Goal: Transaction & Acquisition: Purchase product/service

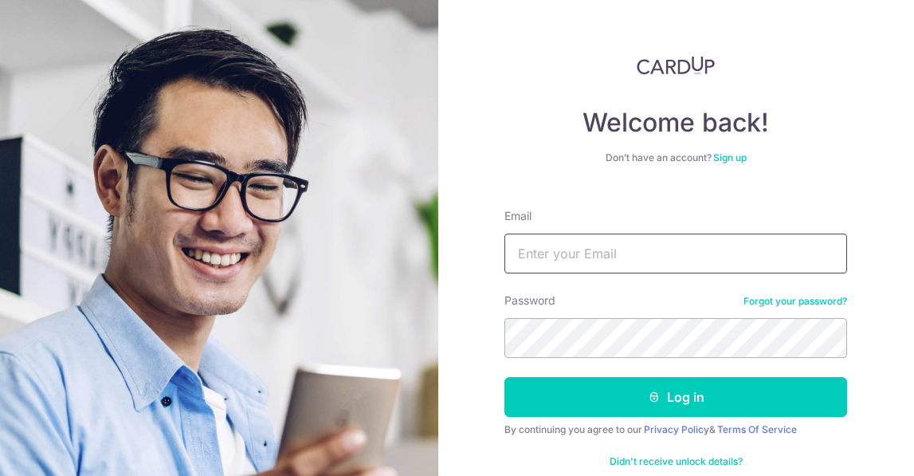
click at [539, 252] on input "Email" at bounding box center [675, 253] width 342 height 40
type input "joelfoo@gmail.com"
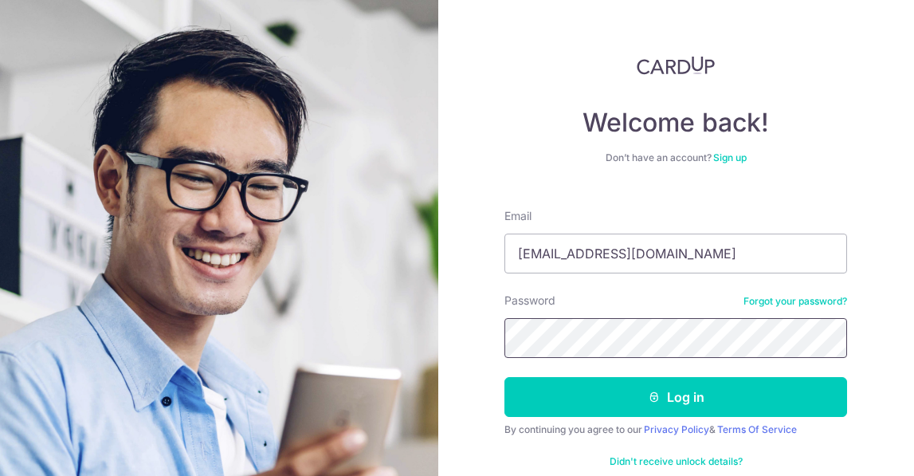
click at [504, 377] on button "Log in" at bounding box center [675, 397] width 342 height 40
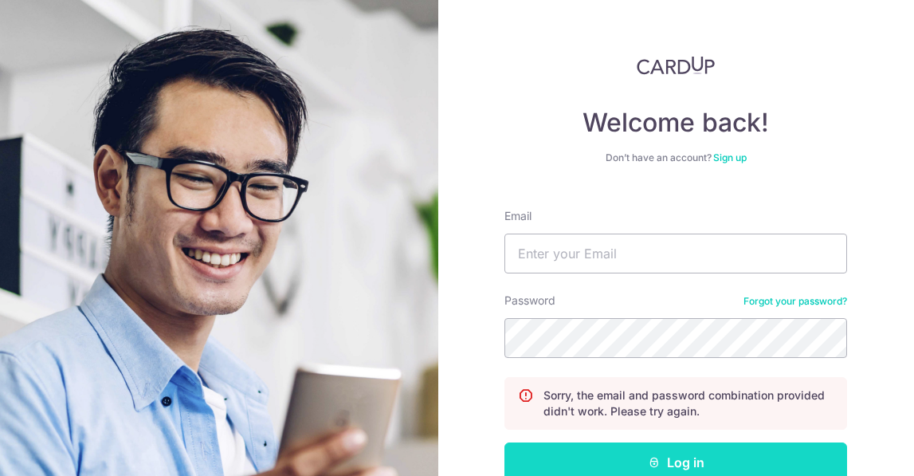
click at [656, 456] on icon "submit" at bounding box center [654, 462] width 13 height 13
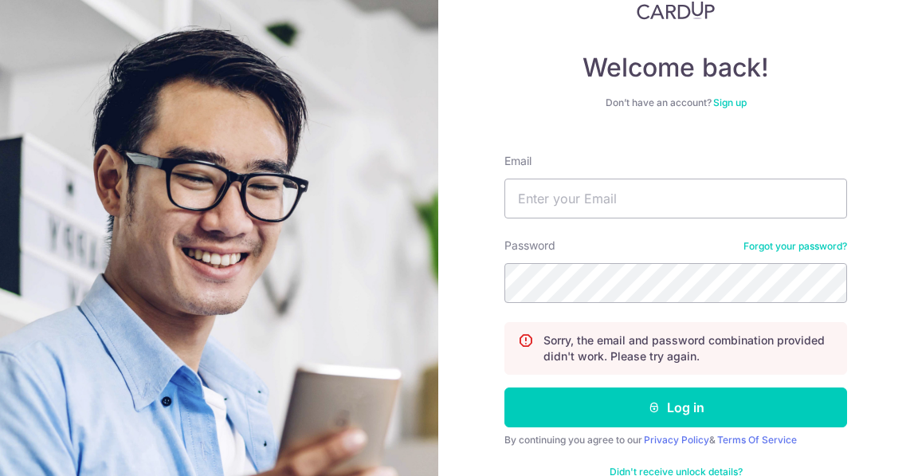
scroll to position [53, 0]
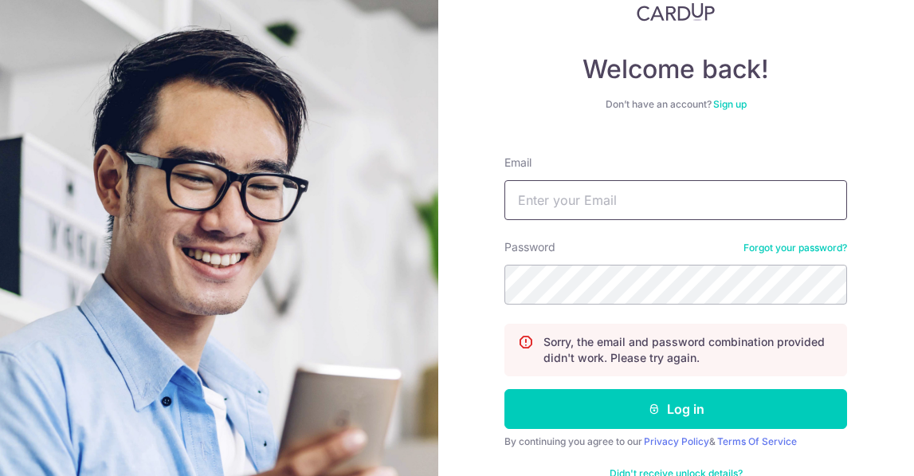
click at [532, 198] on input "Email" at bounding box center [675, 200] width 342 height 40
type input "[EMAIL_ADDRESS][DOMAIN_NAME]"
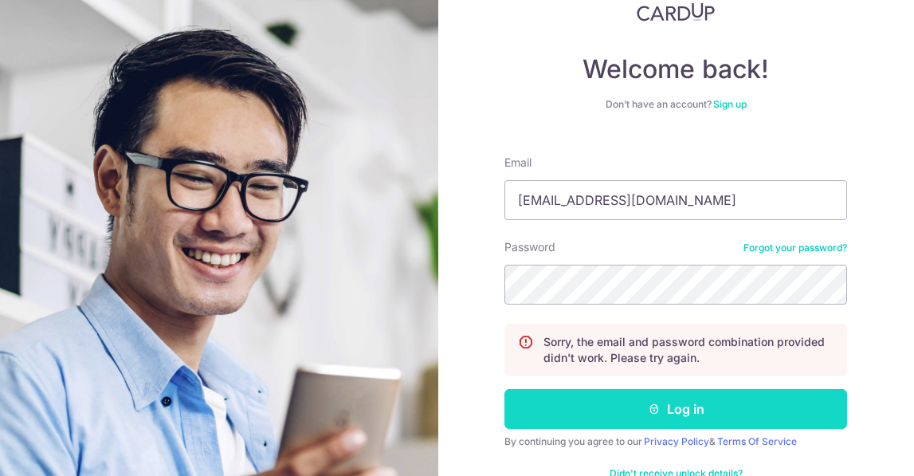
click at [674, 406] on button "Log in" at bounding box center [675, 409] width 342 height 40
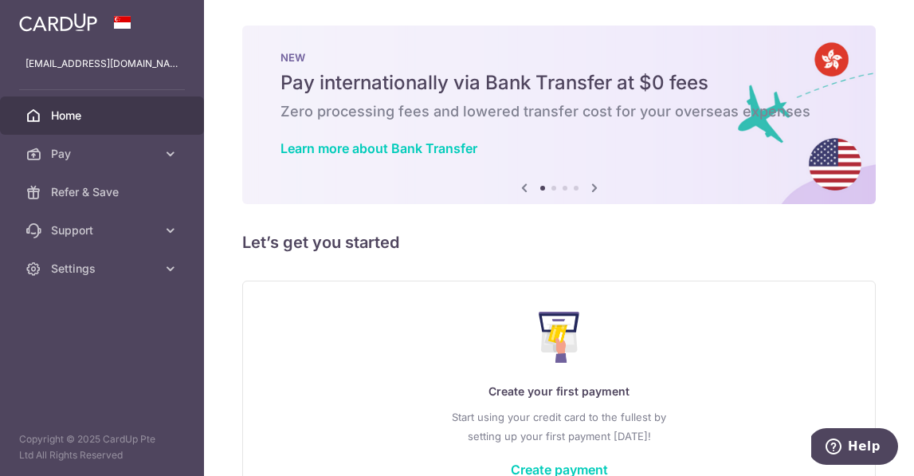
click at [594, 187] on icon at bounding box center [594, 188] width 19 height 20
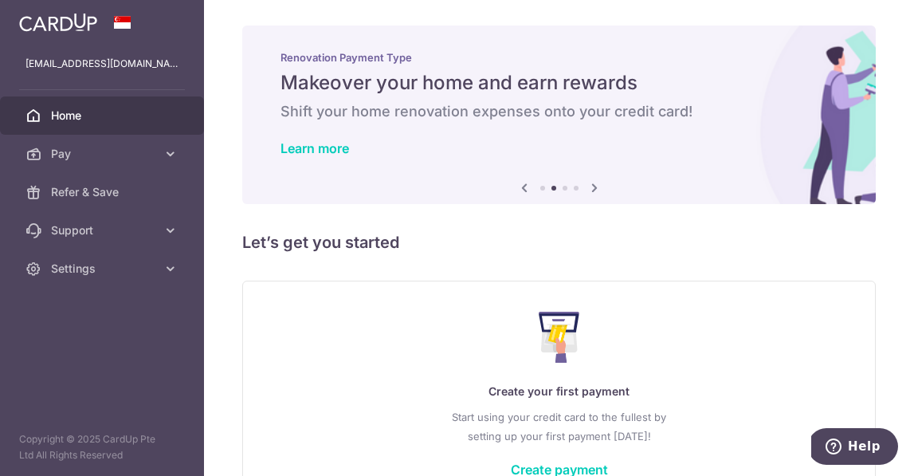
click at [594, 187] on icon at bounding box center [594, 188] width 19 height 20
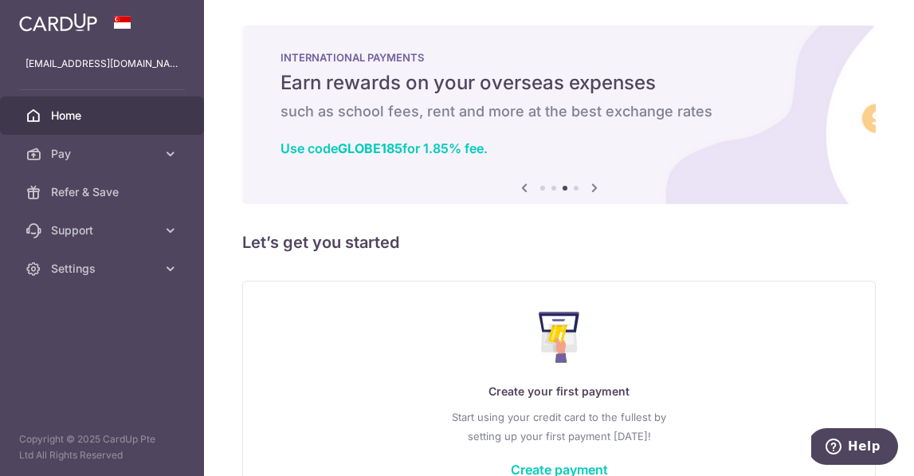
click at [594, 187] on icon at bounding box center [594, 188] width 19 height 20
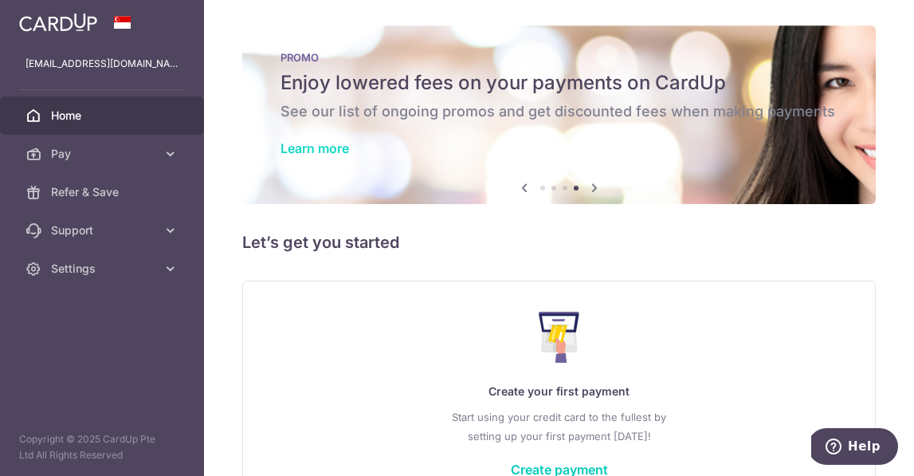
click at [0, 0] on main "joelfoo@gmail.com Home Pay Payments Recipients Cards Refer & Save Support FAQ C…" at bounding box center [457, 238] width 914 height 476
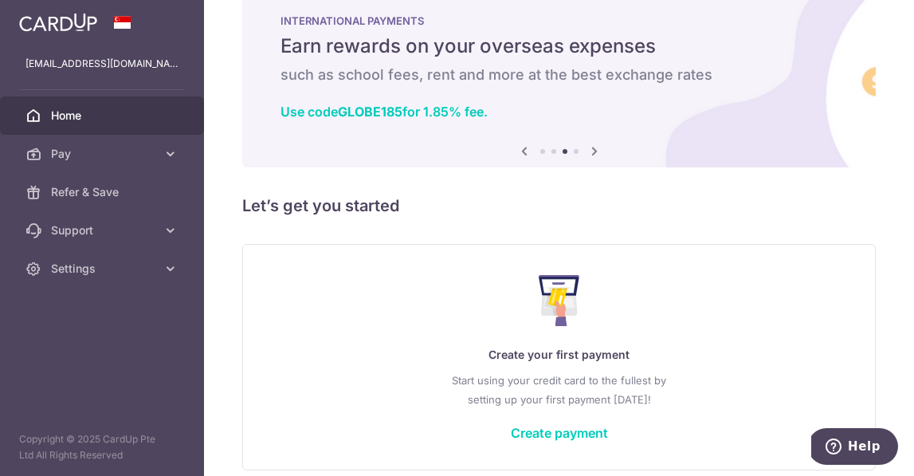
scroll to position [43, 0]
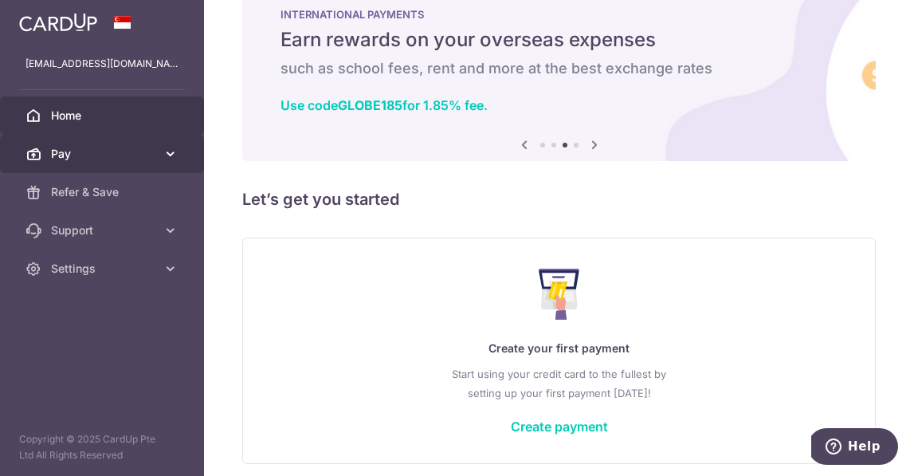
click at [96, 156] on span "Pay" at bounding box center [103, 154] width 105 height 16
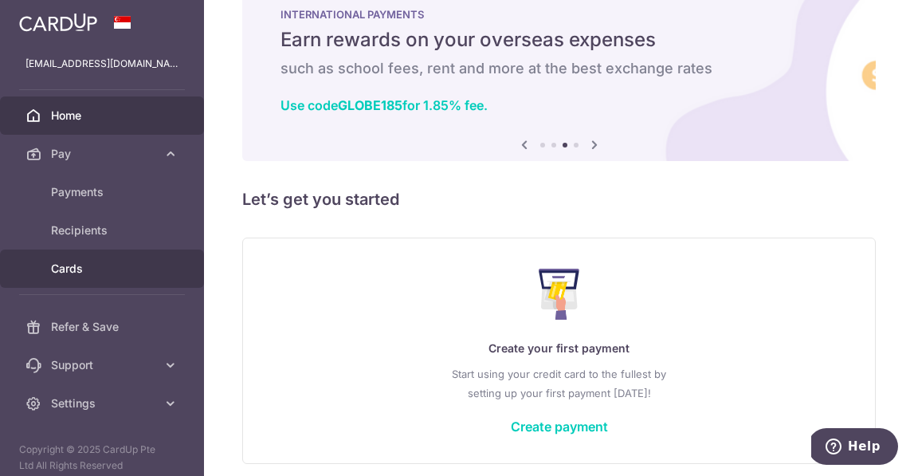
click at [83, 271] on span "Cards" at bounding box center [103, 268] width 105 height 16
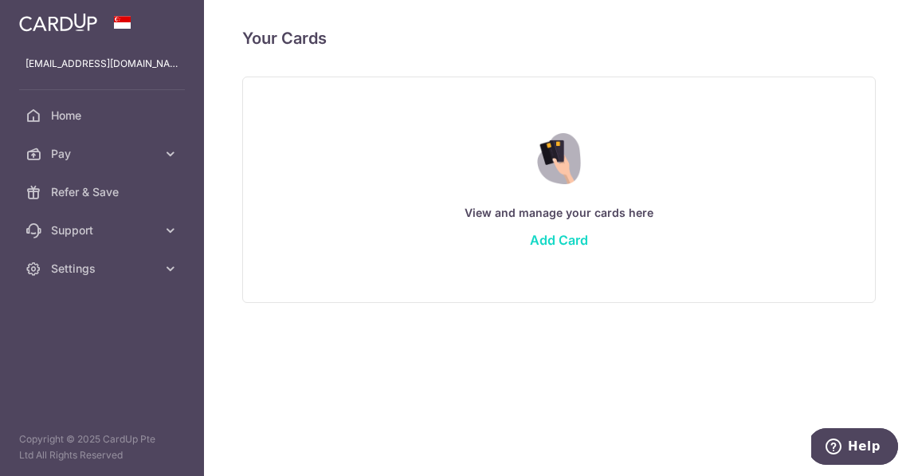
click at [559, 239] on link "Add Card" at bounding box center [559, 240] width 58 height 16
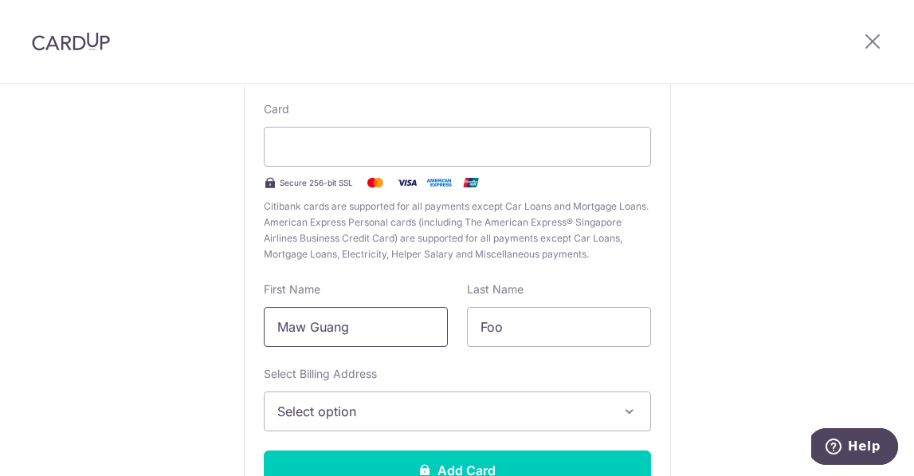
scroll to position [210, 0]
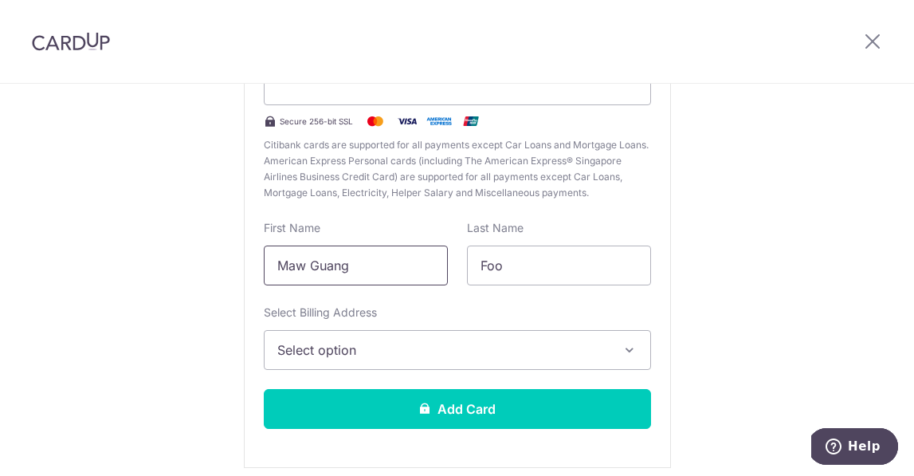
drag, startPoint x: 359, startPoint y: 270, endPoint x: 329, endPoint y: 261, distance: 31.5
click at [329, 261] on input "Maw Guang" at bounding box center [356, 265] width 184 height 40
drag, startPoint x: 359, startPoint y: 265, endPoint x: 254, endPoint y: 258, distance: 105.4
click at [254, 258] on div "First Name Maw Guang" at bounding box center [355, 252] width 203 height 65
type input "Joel"
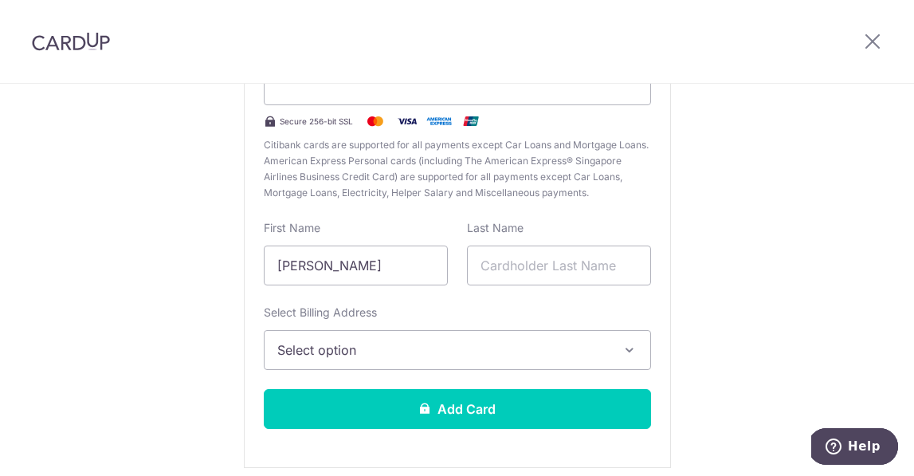
click at [399, 357] on span "Select option" at bounding box center [442, 349] width 331 height 19
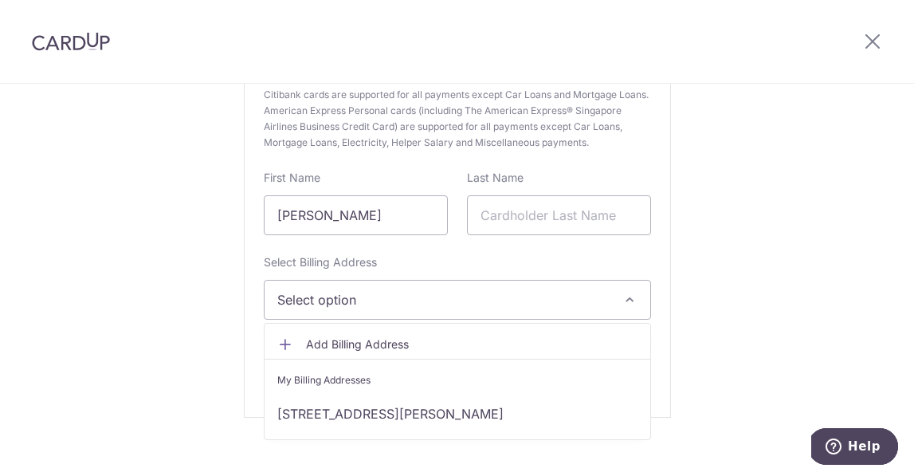
scroll to position [277, 0]
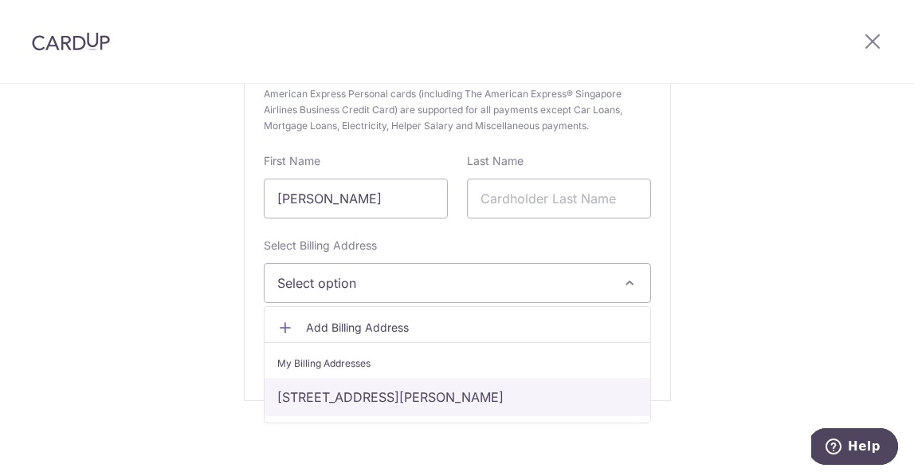
click at [417, 394] on link "[STREET_ADDRESS][PERSON_NAME]" at bounding box center [456, 397] width 385 height 38
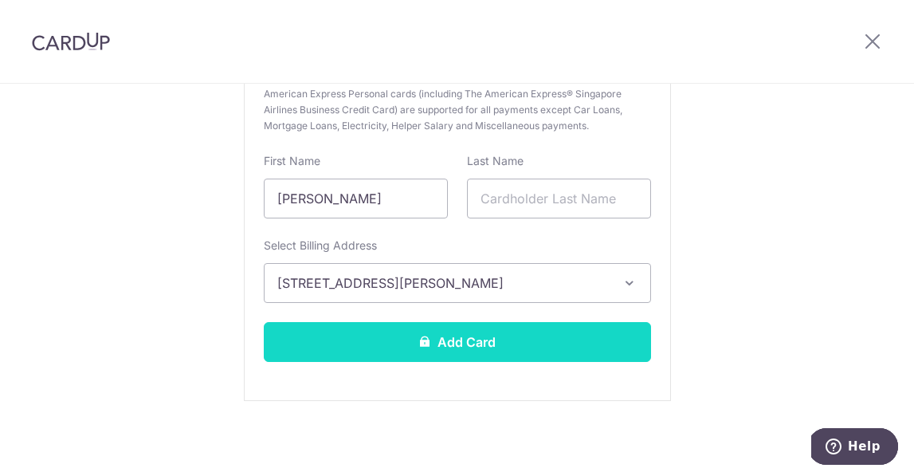
click at [472, 342] on button "Add Card" at bounding box center [457, 342] width 387 height 40
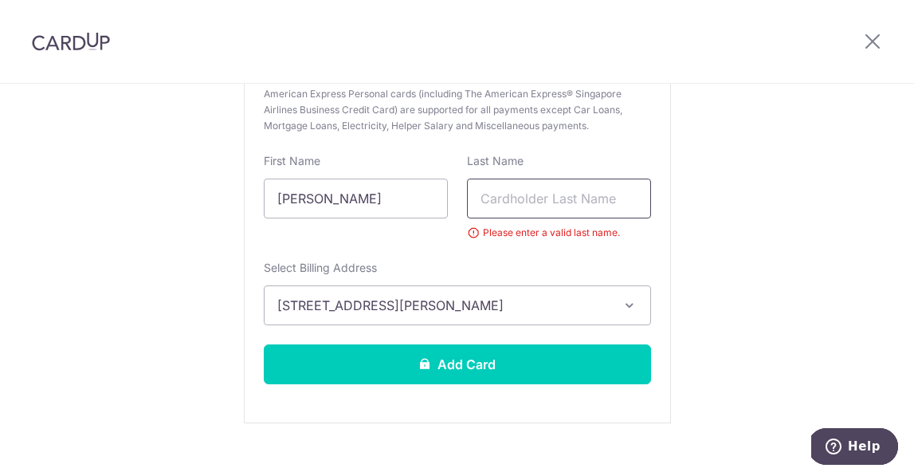
click at [504, 194] on input "text" at bounding box center [559, 198] width 184 height 40
type input "Foo"
click at [644, 246] on div "New card details Card Secure 256-bit SSL Citibank cards are supported for all p…" at bounding box center [457, 167] width 427 height 511
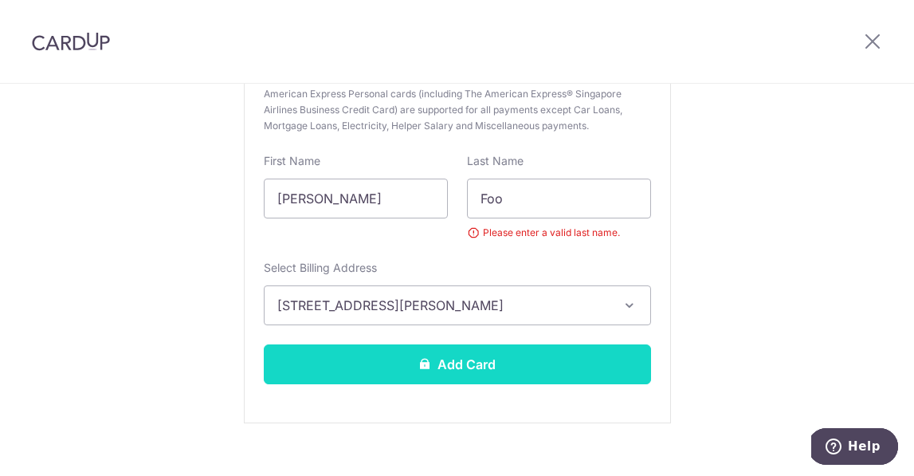
click at [453, 362] on button "Add Card" at bounding box center [457, 364] width 387 height 40
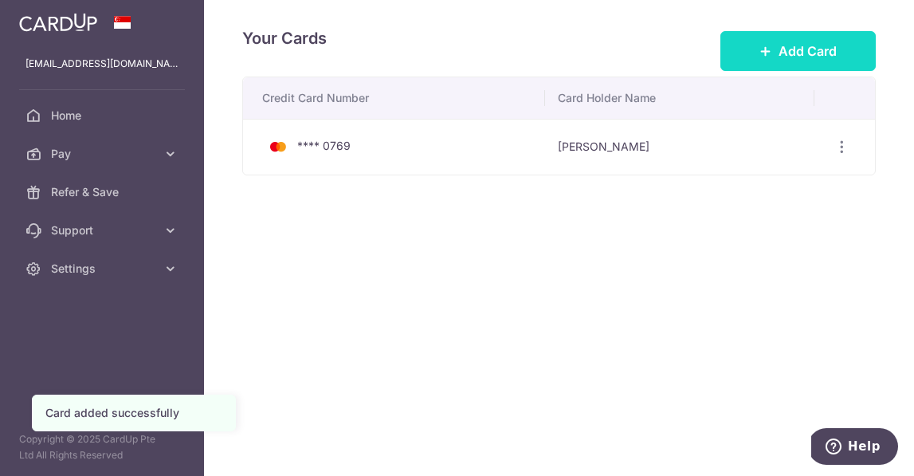
click at [793, 49] on span "Add Card" at bounding box center [807, 50] width 58 height 19
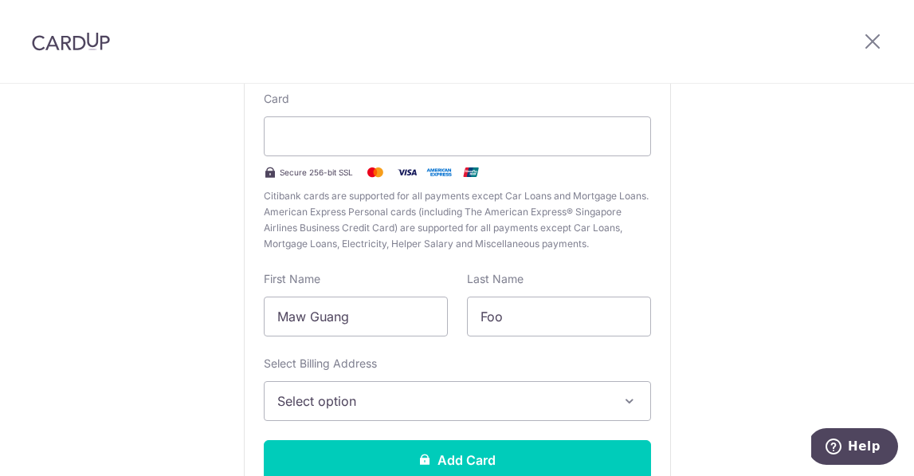
scroll to position [260, 0]
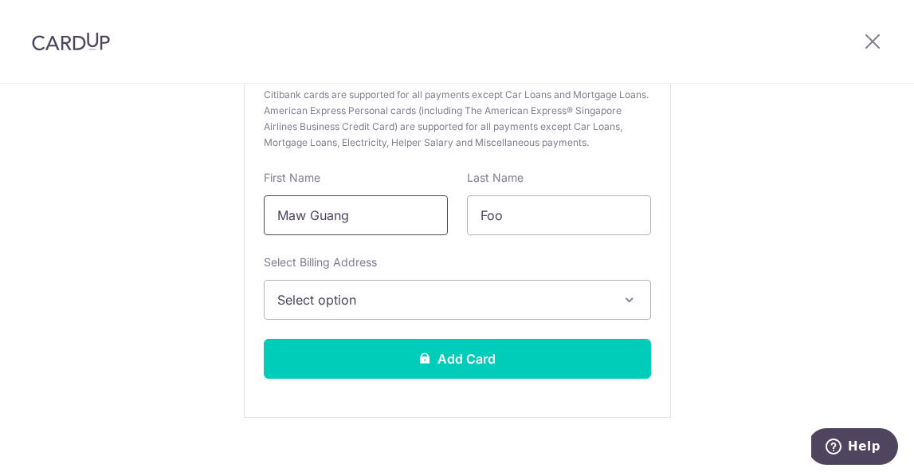
drag, startPoint x: 379, startPoint y: 217, endPoint x: 211, endPoint y: 194, distance: 169.6
click at [211, 194] on div "New Card Details New card details Card Secure 256-bit SSL Citibank cards are su…" at bounding box center [457, 157] width 914 height 669
type input "Joel"
click at [189, 270] on div "New Card Details New card details Card Secure 256-bit SSL Citibank cards are su…" at bounding box center [457, 157] width 914 height 669
click at [345, 302] on span "Select option" at bounding box center [442, 299] width 331 height 19
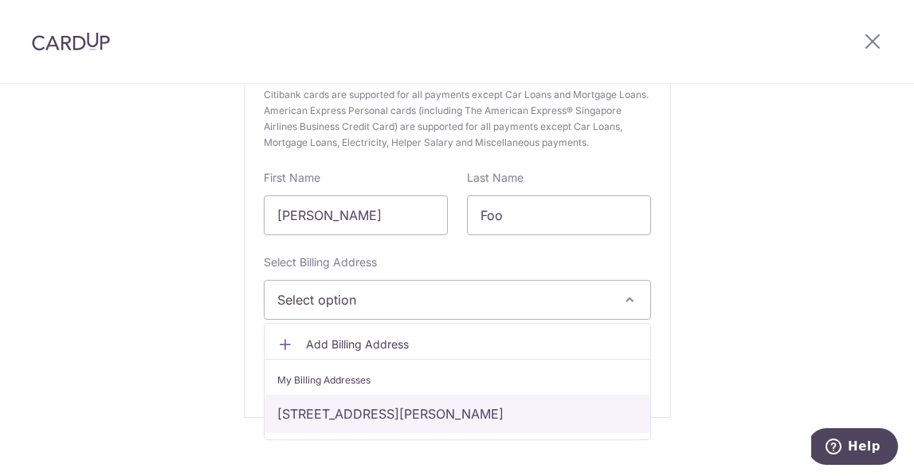
click at [365, 414] on link "118 Siang Kuang Avenue, Singapore, Singapore-348006" at bounding box center [456, 413] width 385 height 38
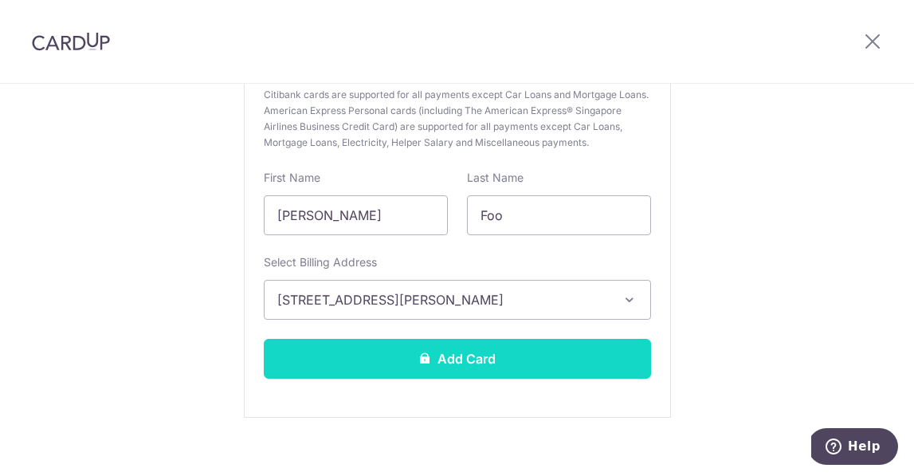
click at [469, 356] on button "Add Card" at bounding box center [457, 359] width 387 height 40
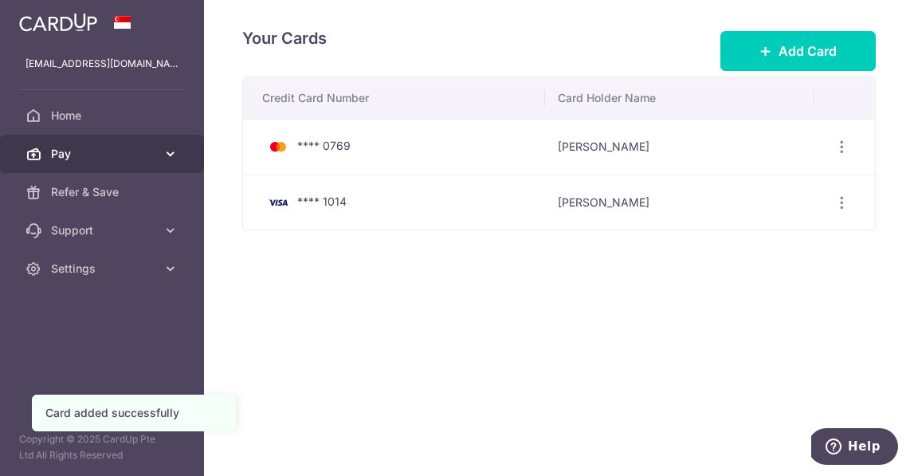
click at [174, 153] on icon at bounding box center [170, 154] width 16 height 16
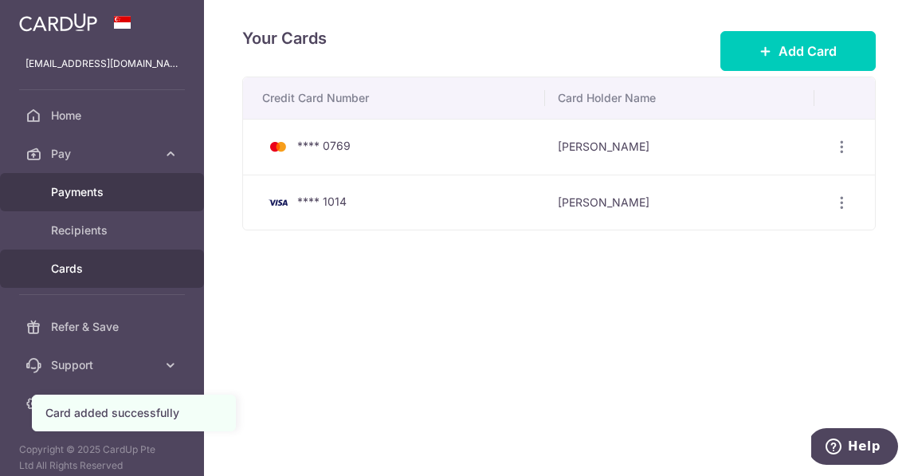
click at [135, 193] on span "Payments" at bounding box center [103, 192] width 105 height 16
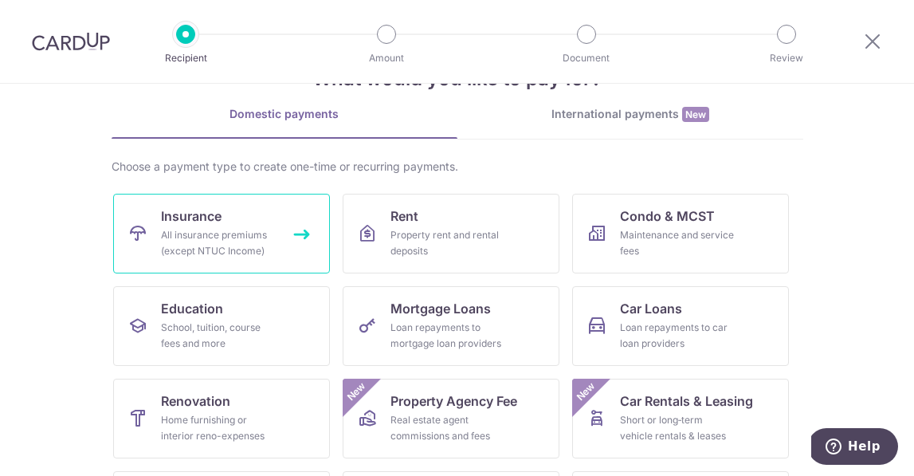
scroll to position [76, 0]
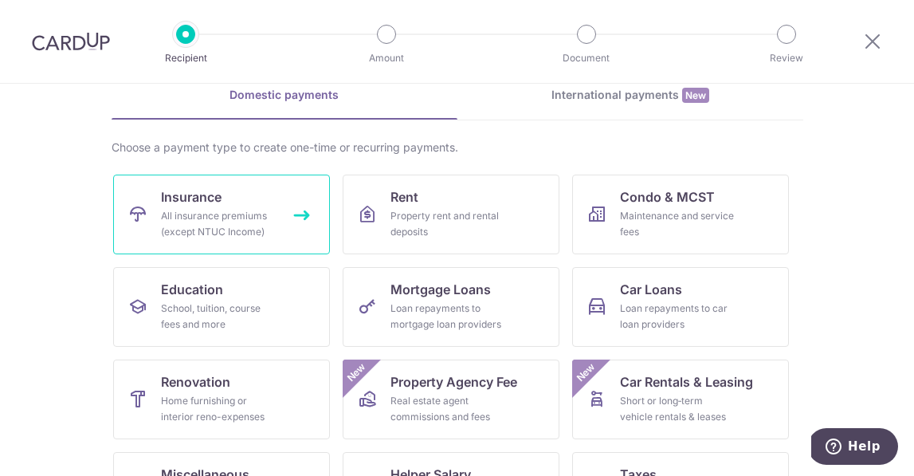
click at [296, 213] on link "Insurance All insurance premiums (except NTUC Income)" at bounding box center [221, 214] width 217 height 80
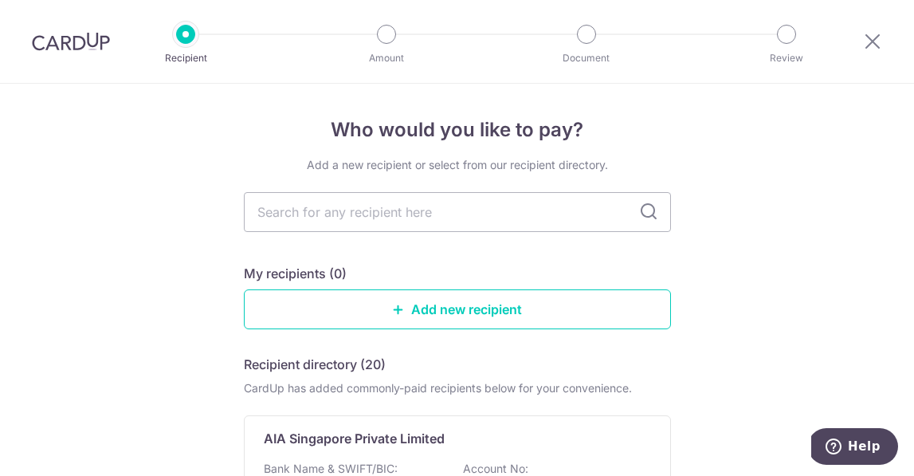
click at [649, 217] on icon at bounding box center [648, 211] width 19 height 19
click at [377, 213] on input "text" at bounding box center [457, 212] width 427 height 40
type input "Great"
type input "Great eastern"
click at [649, 214] on icon at bounding box center [648, 211] width 19 height 19
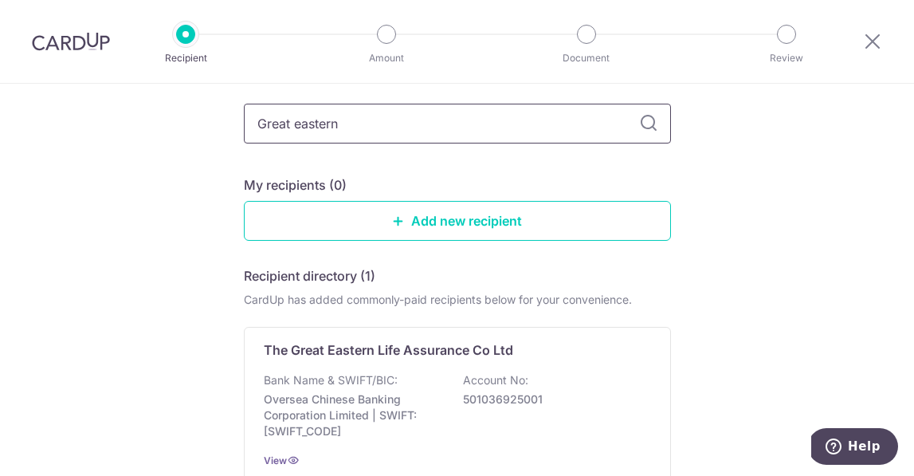
scroll to position [104, 0]
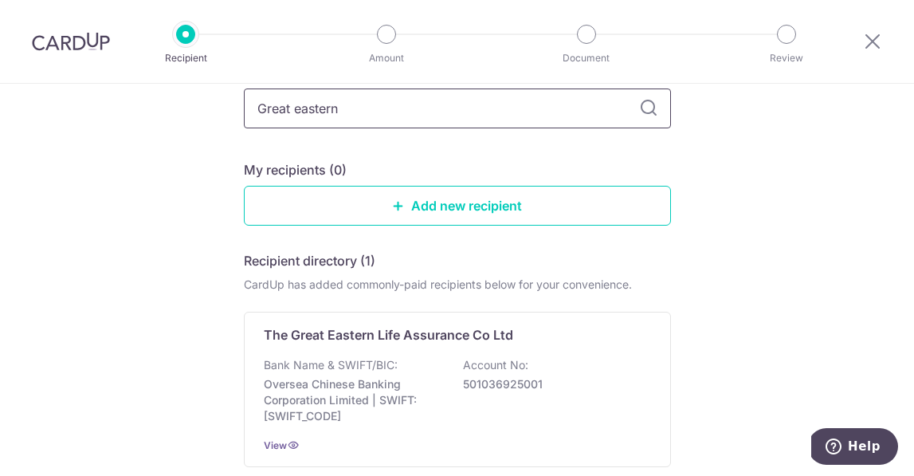
click at [363, 113] on input "Great eastern" at bounding box center [457, 108] width 427 height 40
type input "G"
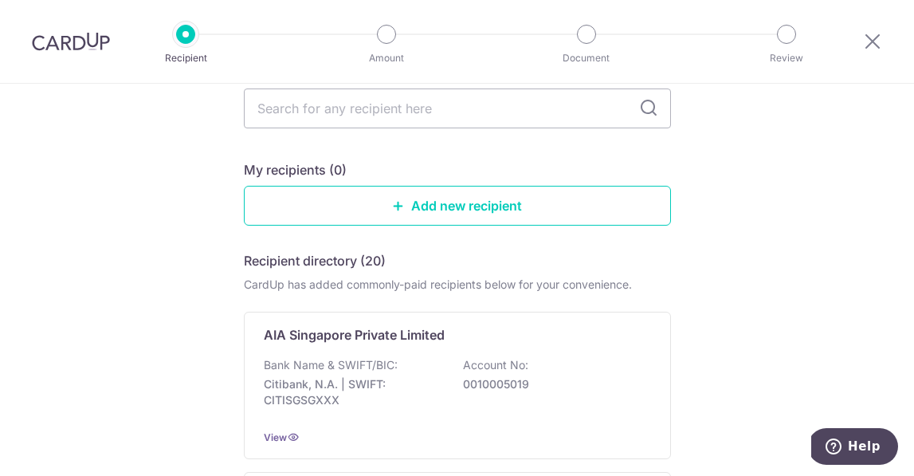
click at [648, 108] on icon at bounding box center [648, 108] width 19 height 19
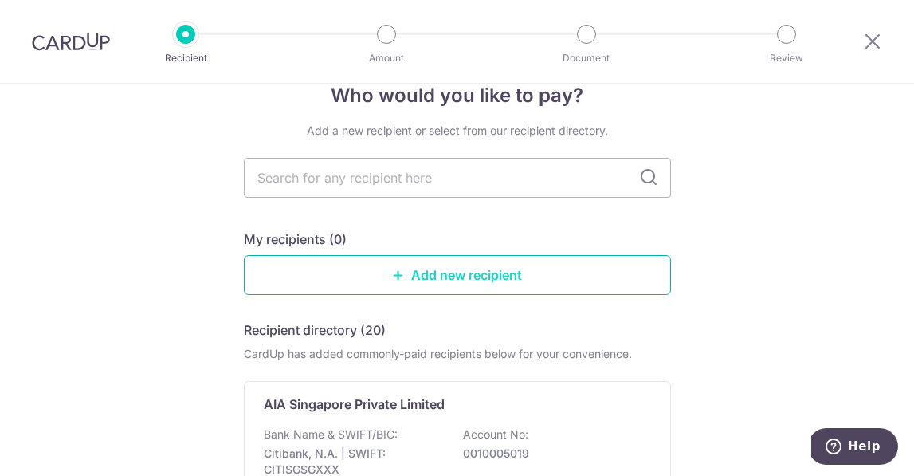
scroll to position [0, 0]
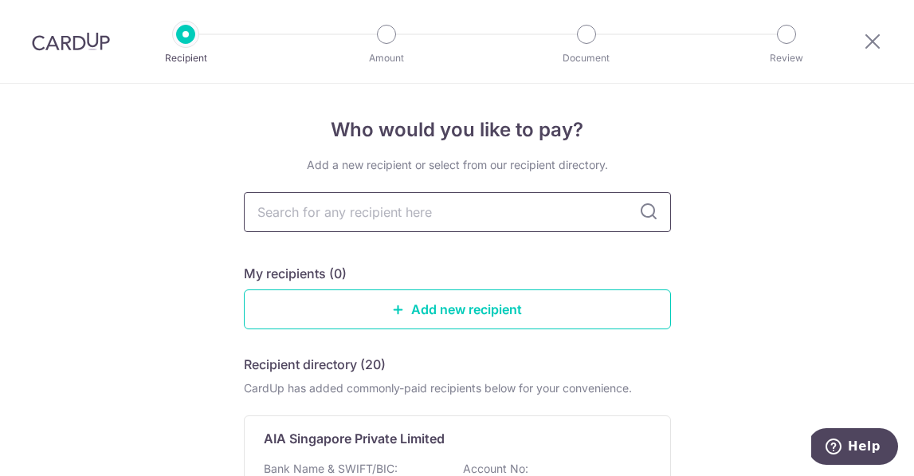
click at [335, 217] on input "text" at bounding box center [457, 212] width 427 height 40
click at [309, 215] on input "text" at bounding box center [457, 212] width 427 height 40
click at [288, 213] on input "text" at bounding box center [457, 212] width 427 height 40
type input "great eastern"
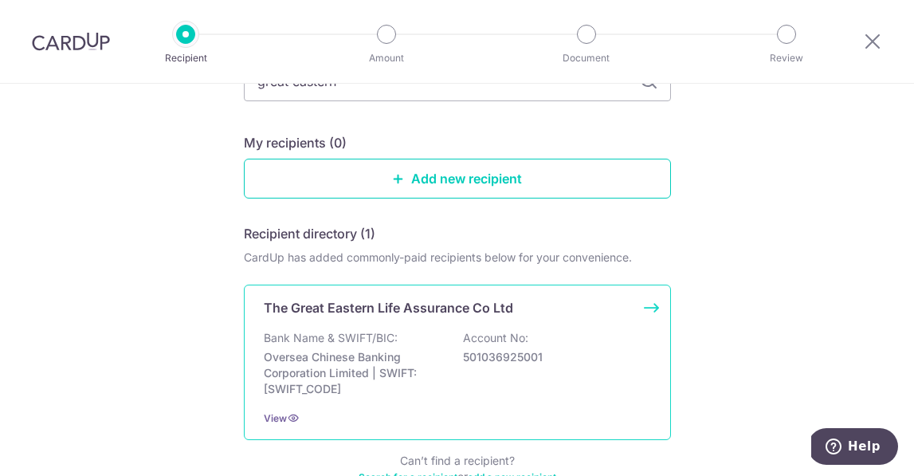
scroll to position [158, 0]
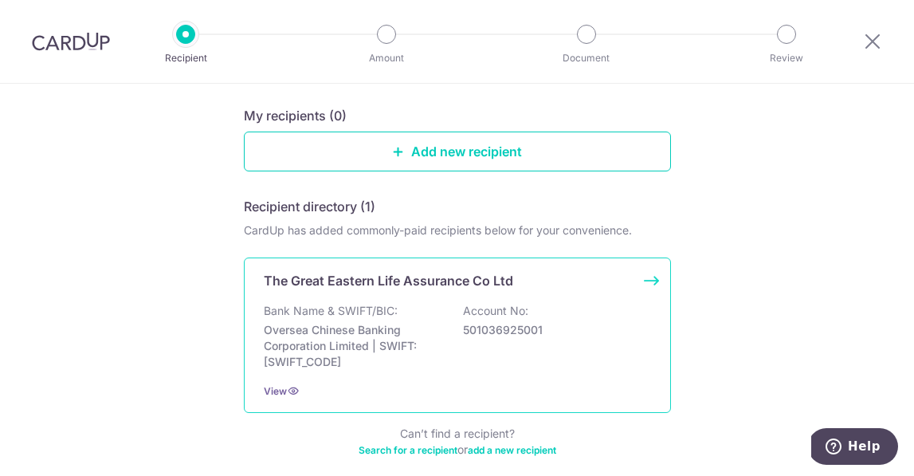
click at [367, 323] on p "Oversea Chinese Banking Corporation Limited | SWIFT: OCBCSGSGXXX" at bounding box center [353, 346] width 178 height 48
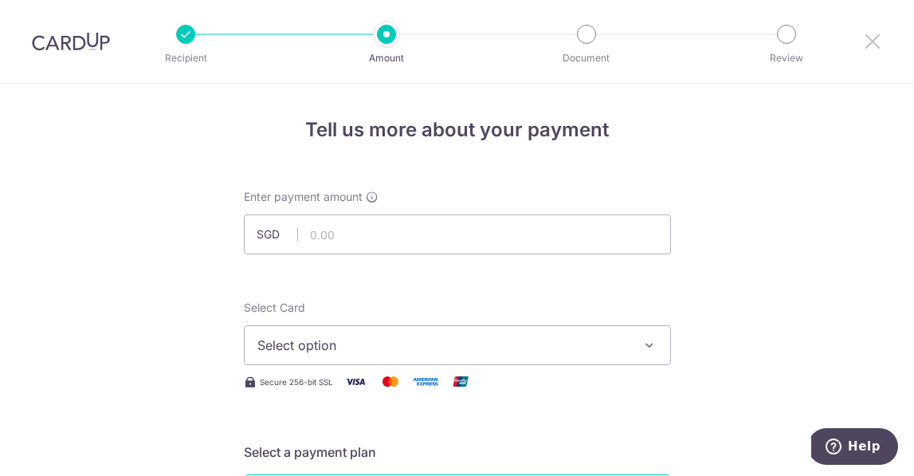
click at [872, 41] on icon at bounding box center [872, 41] width 19 height 20
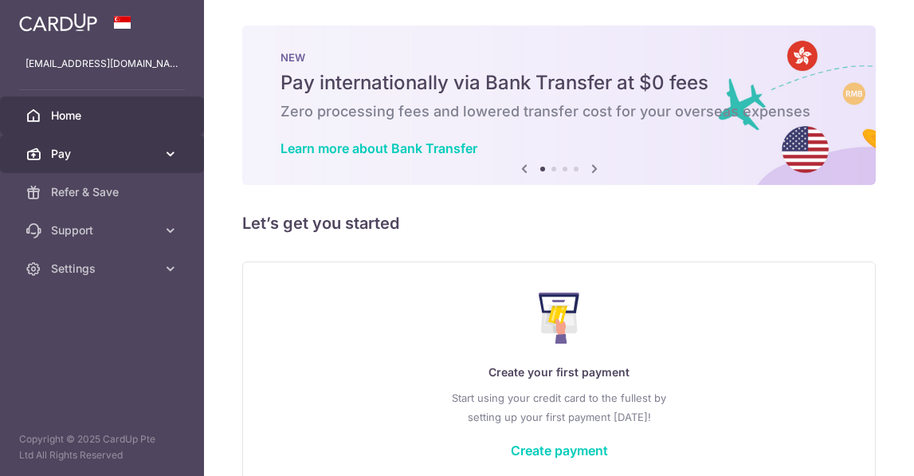
click at [165, 151] on icon at bounding box center [170, 154] width 16 height 16
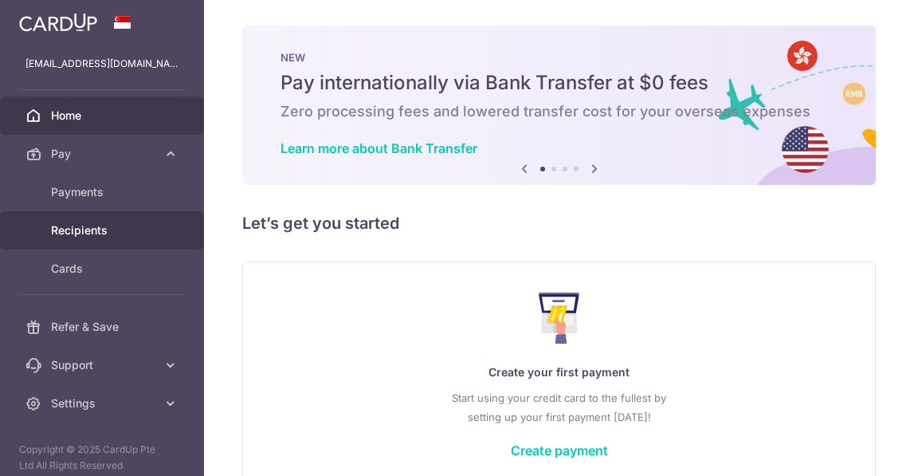
click at [99, 227] on span "Recipients" at bounding box center [103, 230] width 105 height 16
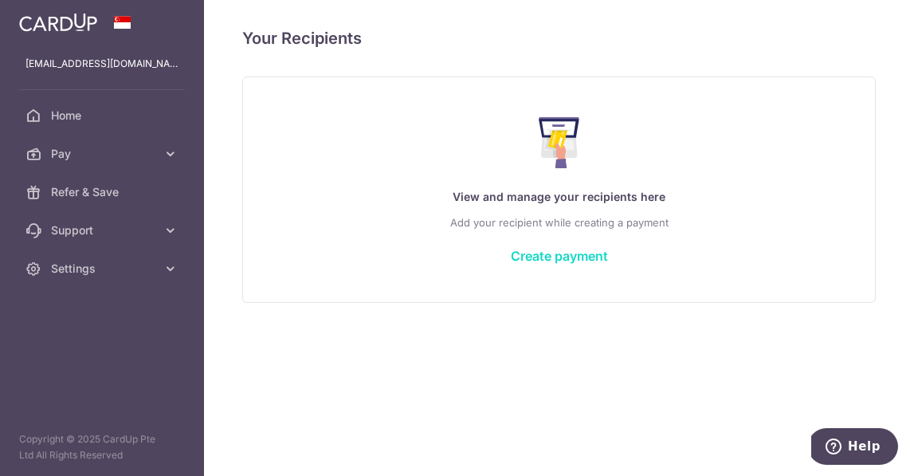
click at [577, 254] on link "Create payment" at bounding box center [559, 256] width 97 height 16
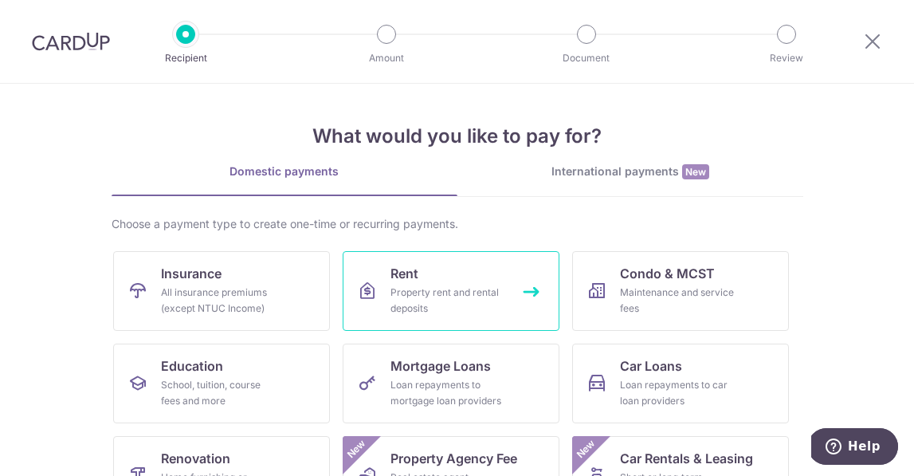
scroll to position [10, 0]
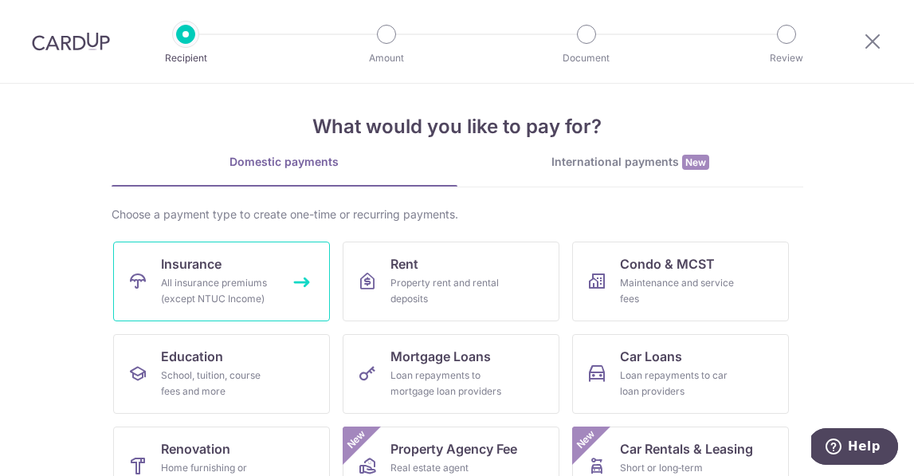
click at [239, 283] on div "All insurance premiums (except NTUC Income)" at bounding box center [218, 291] width 115 height 32
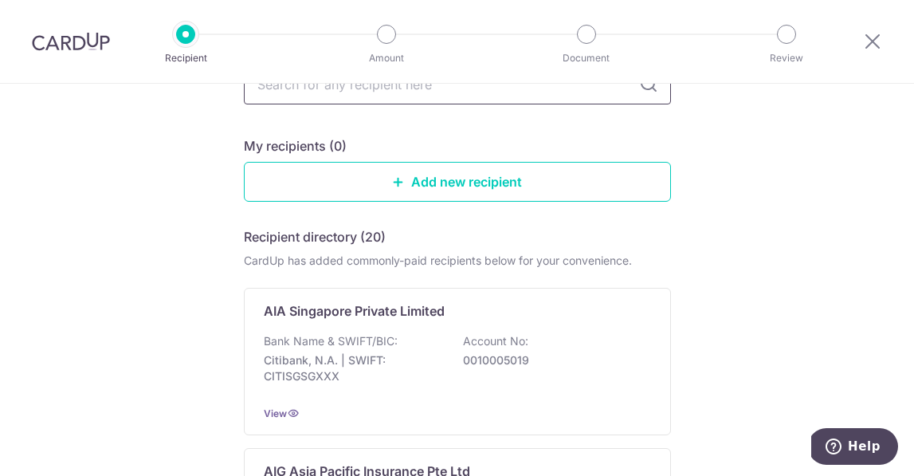
scroll to position [128, 0]
click at [440, 177] on link "Add new recipient" at bounding box center [457, 181] width 427 height 40
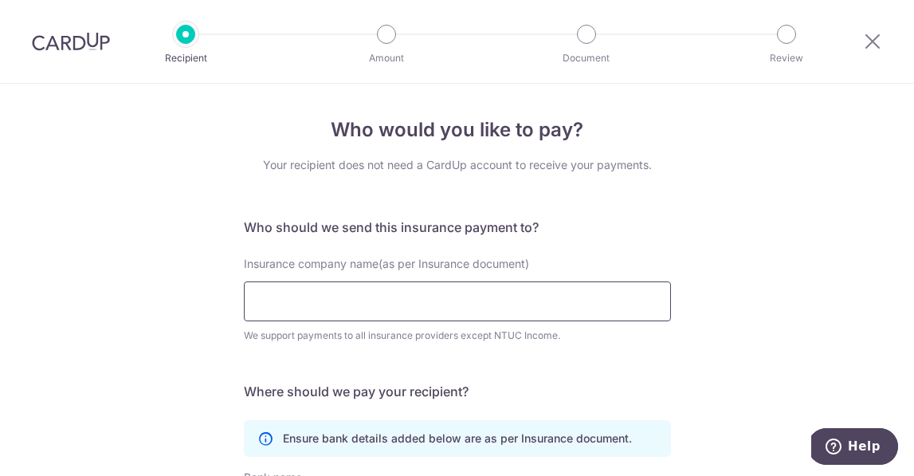
click at [291, 304] on input "Insurance company name(as per Insurance document)" at bounding box center [457, 301] width 427 height 40
type input "g"
type input "Great Eastern"
click at [870, 43] on icon at bounding box center [872, 41] width 19 height 20
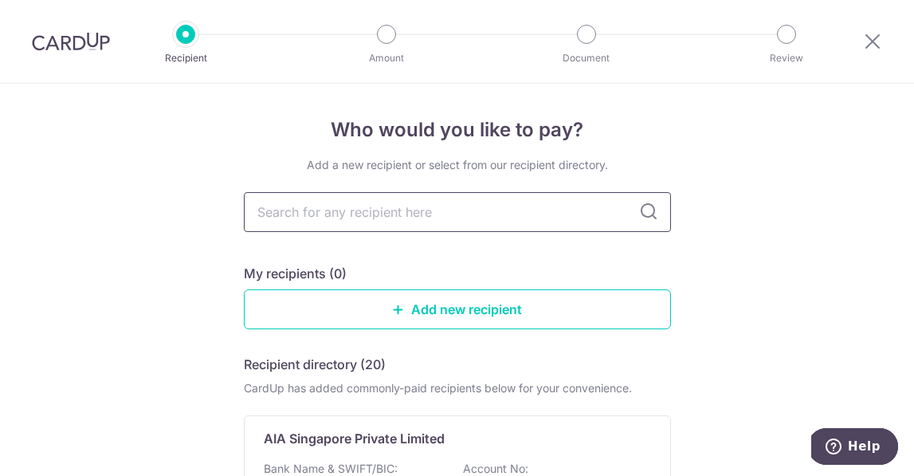
click at [285, 218] on input "text" at bounding box center [457, 212] width 427 height 40
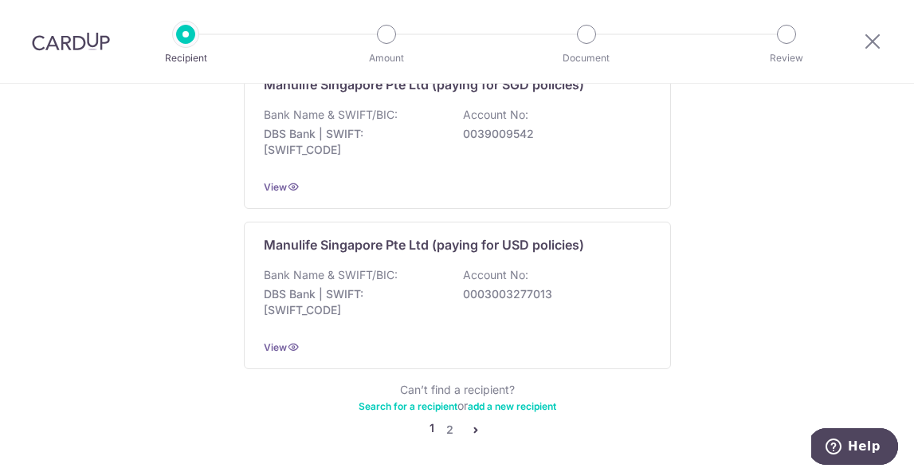
scroll to position [1700, 0]
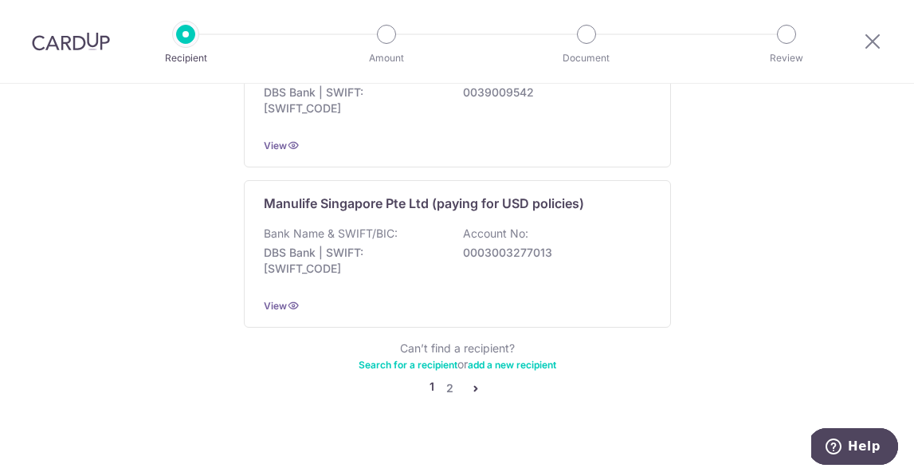
click at [452, 378] on link "2" at bounding box center [449, 387] width 19 height 19
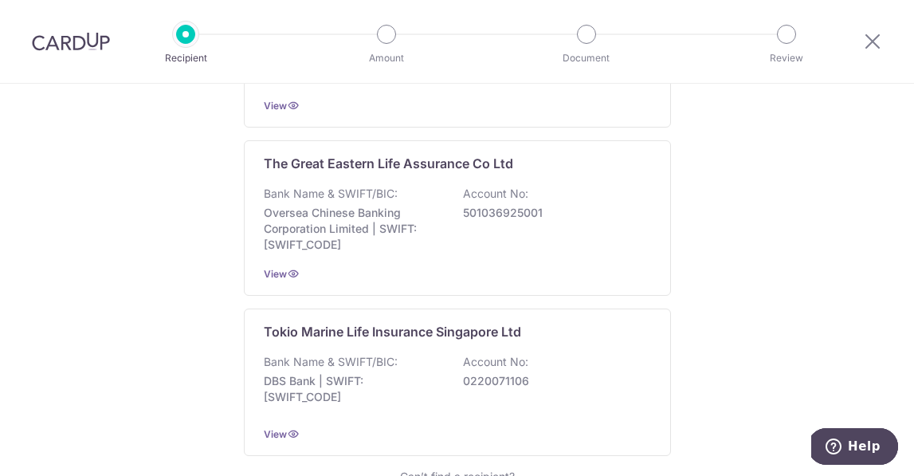
scroll to position [1587, 0]
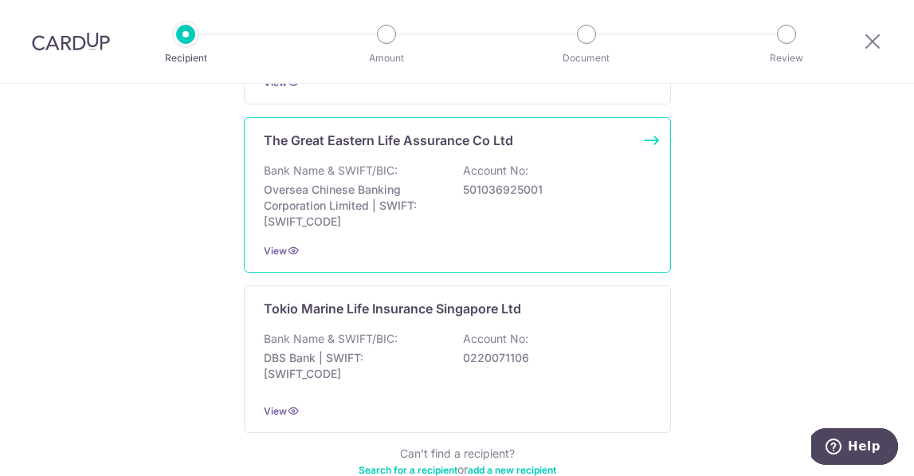
click at [355, 137] on p "The Great Eastern Life Assurance Co Ltd" at bounding box center [388, 140] width 249 height 19
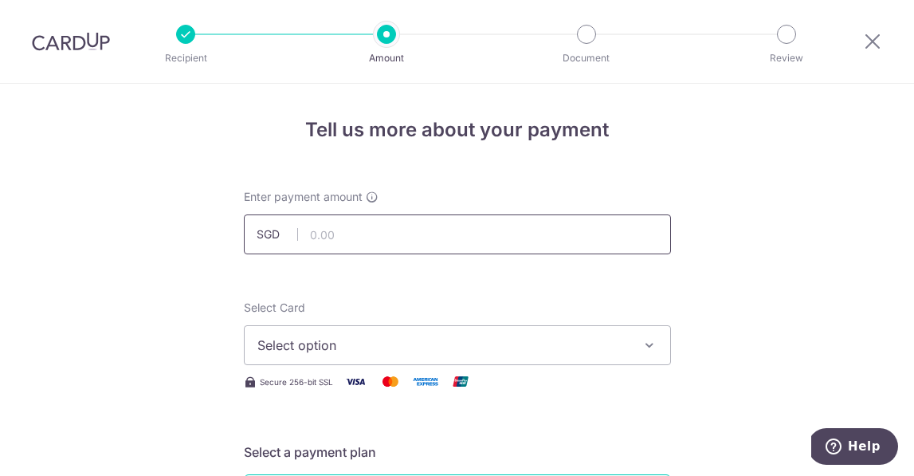
click at [347, 233] on input "text" at bounding box center [457, 234] width 427 height 40
type input "10,000.00"
click at [434, 350] on span "Select option" at bounding box center [442, 344] width 371 height 19
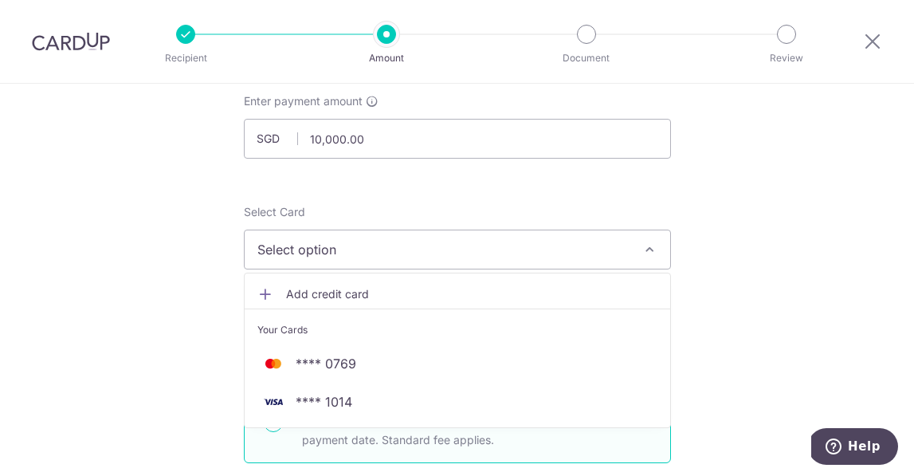
scroll to position [182, 0]
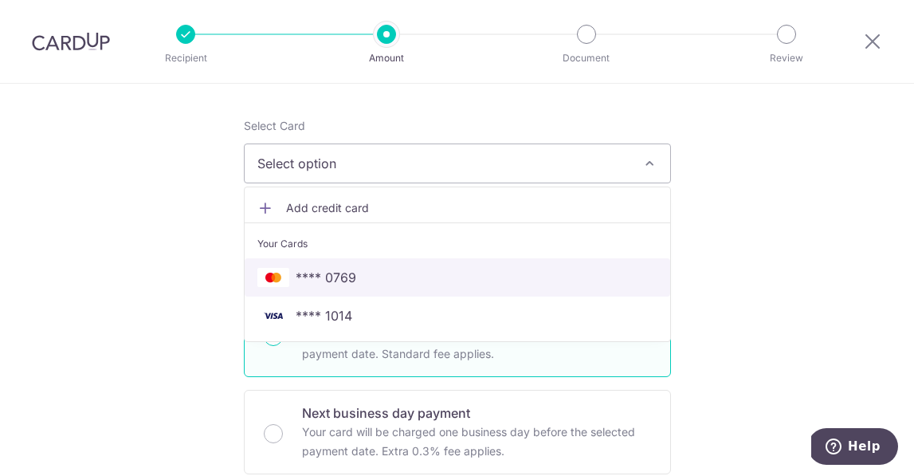
click at [366, 276] on span "**** 0769" at bounding box center [457, 277] width 400 height 19
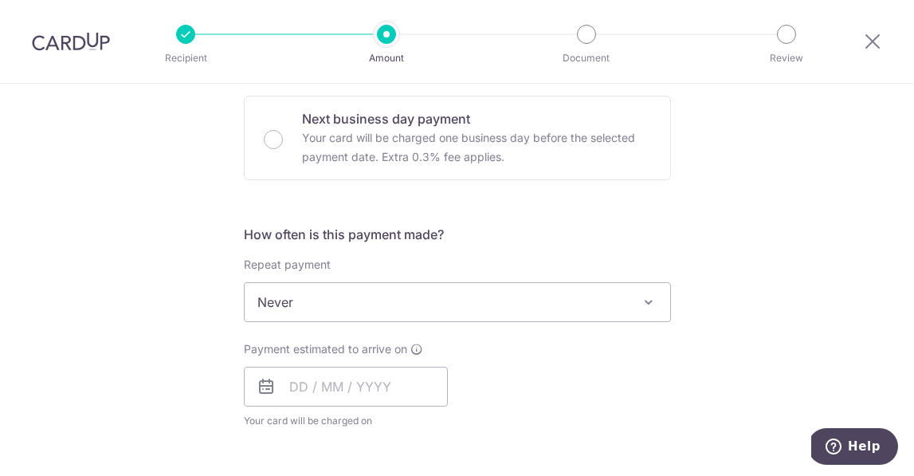
scroll to position [529, 0]
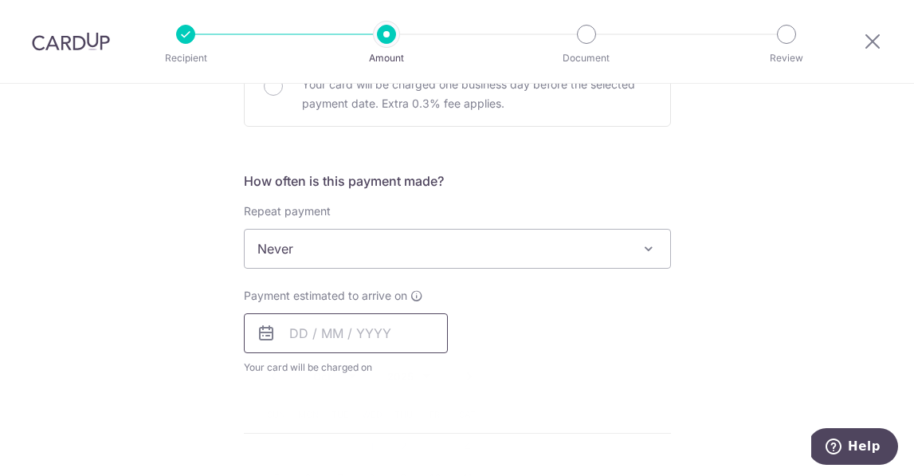
click at [290, 335] on input "text" at bounding box center [346, 333] width 204 height 40
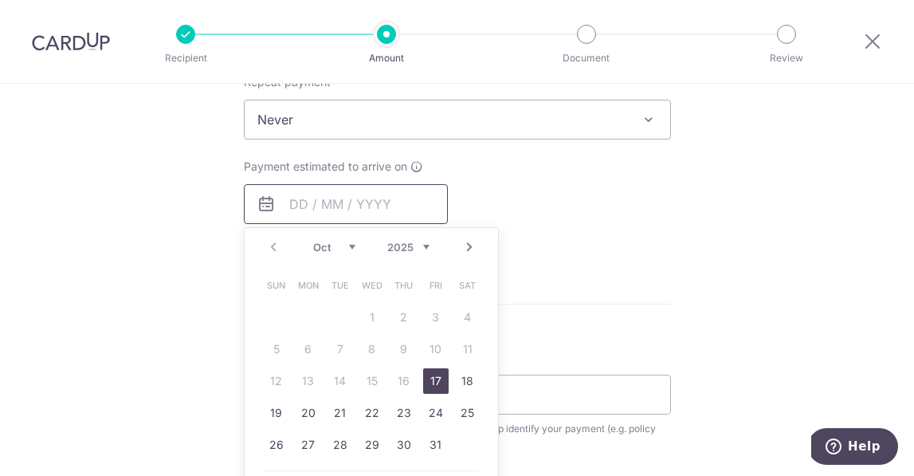
scroll to position [748, 0]
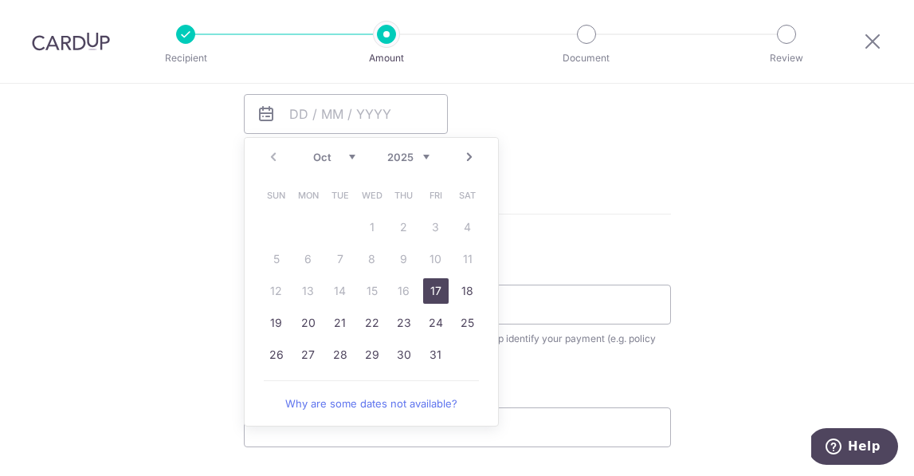
click at [436, 288] on link "17" at bounding box center [435, 290] width 25 height 25
type input "[DATE]"
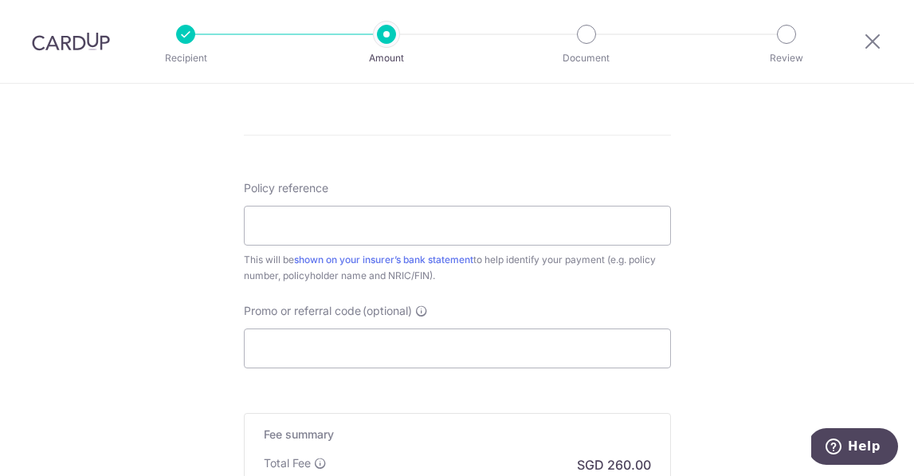
scroll to position [894, 0]
click at [305, 226] on input "Policy reference" at bounding box center [457, 223] width 427 height 40
click at [0, 0] on div "Recipient Amount Document Review Tell us more about your payment Enter payment …" at bounding box center [457, 238] width 914 height 476
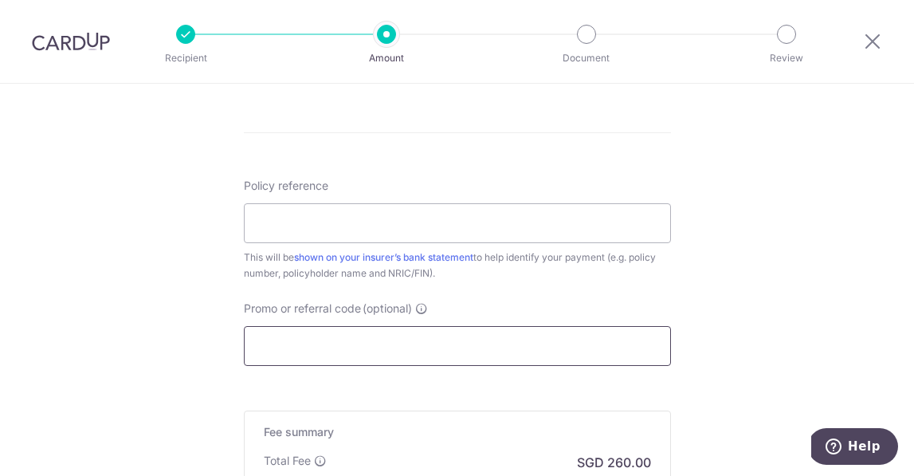
click at [349, 336] on input "Promo or referral code (optional)" at bounding box center [457, 346] width 427 height 40
paste input "OCBC90N155"
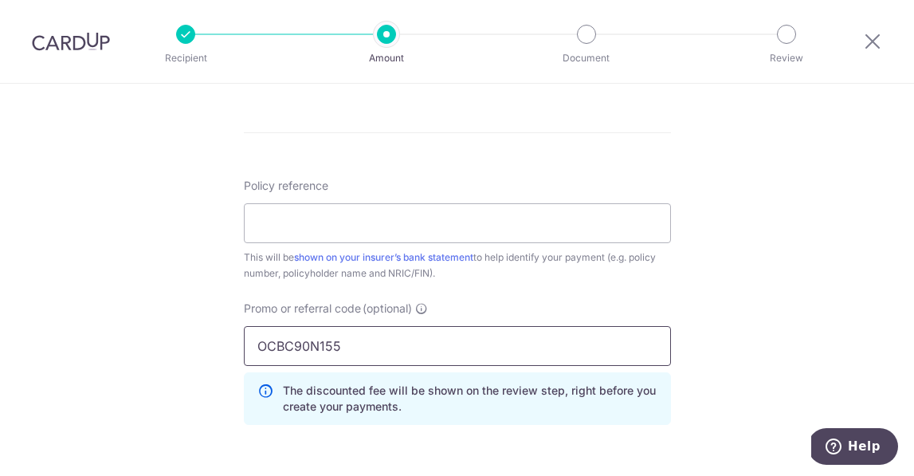
type input "OCBC90N155"
click at [266, 222] on input "Policy reference" at bounding box center [457, 223] width 427 height 40
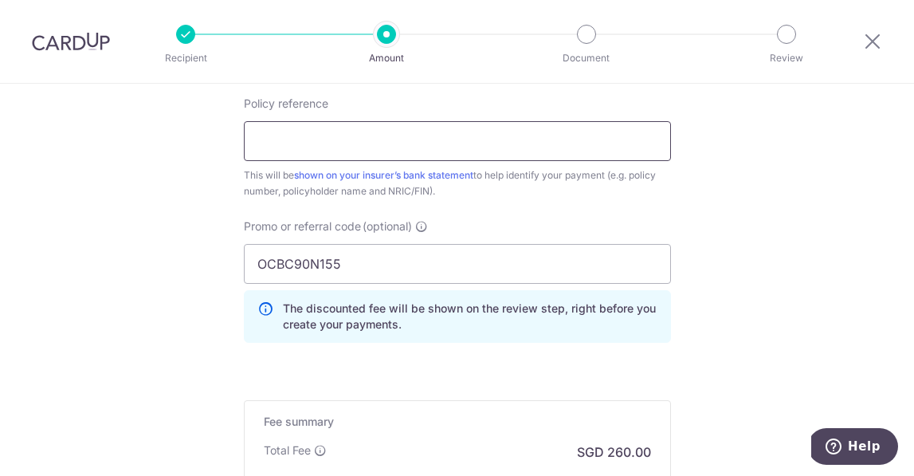
scroll to position [943, 0]
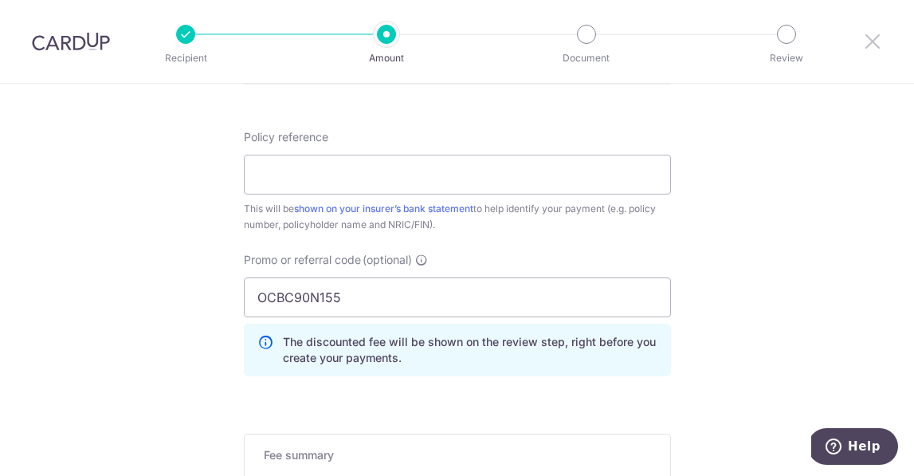
click at [874, 46] on icon at bounding box center [872, 41] width 19 height 20
